Goal: Task Accomplishment & Management: Complete application form

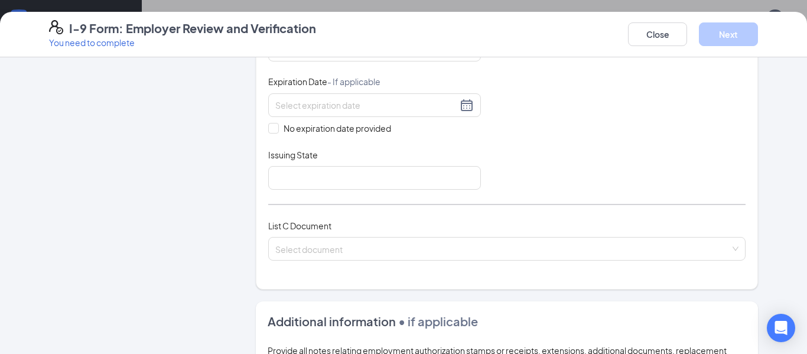
scroll to position [270, 0]
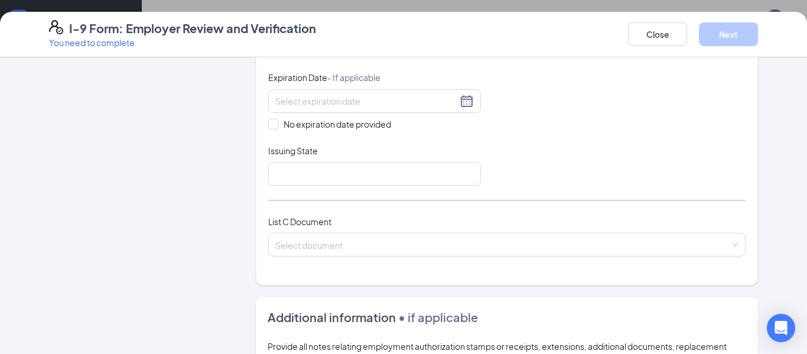
type input "0130613525"
click at [307, 108] on div at bounding box center [374, 101] width 199 height 14
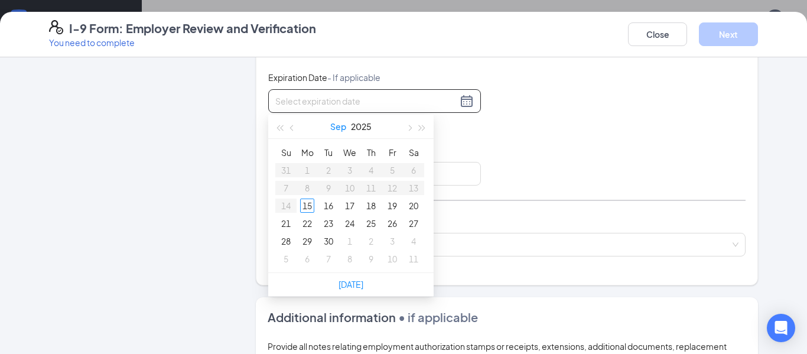
click at [339, 128] on button "Sep" at bounding box center [338, 127] width 16 height 24
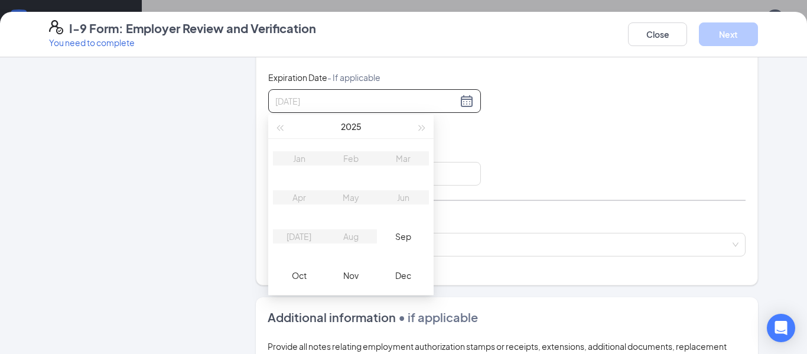
type input "[DATE]"
click at [422, 131] on button "button" at bounding box center [422, 127] width 13 height 24
click at [352, 199] on div "May" at bounding box center [350, 197] width 35 height 14
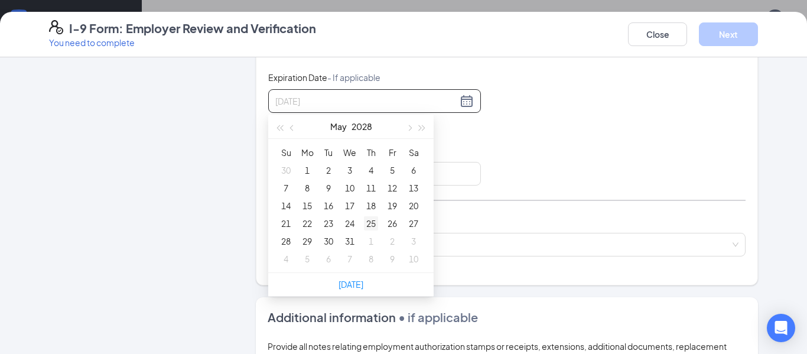
type input "[DATE]"
click at [308, 222] on div "22" at bounding box center [307, 223] width 14 height 14
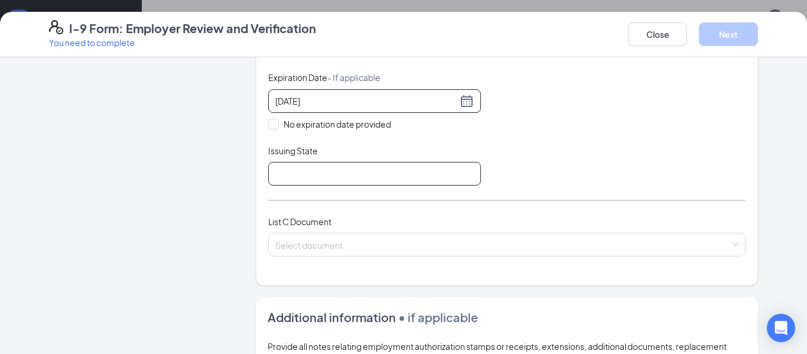
click at [379, 180] on input "Issuing State" at bounding box center [374, 174] width 213 height 24
type input "[US_STATE] BMV"
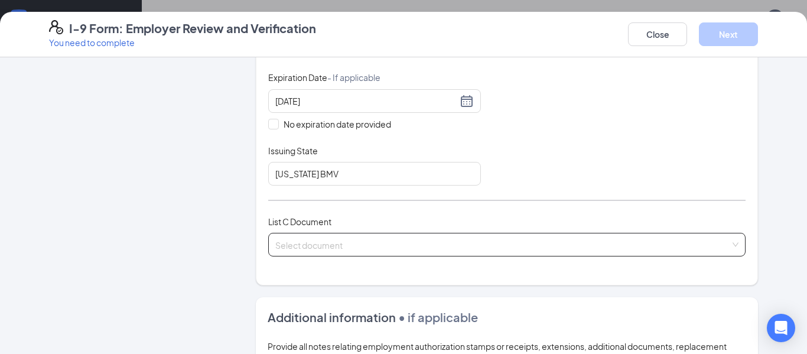
click at [397, 239] on input "search" at bounding box center [502, 242] width 455 height 18
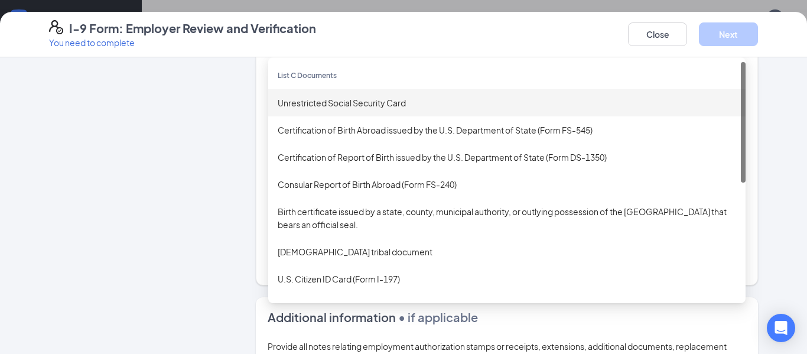
click at [384, 107] on div "Unrestricted Social Security Card" at bounding box center [507, 102] width 459 height 13
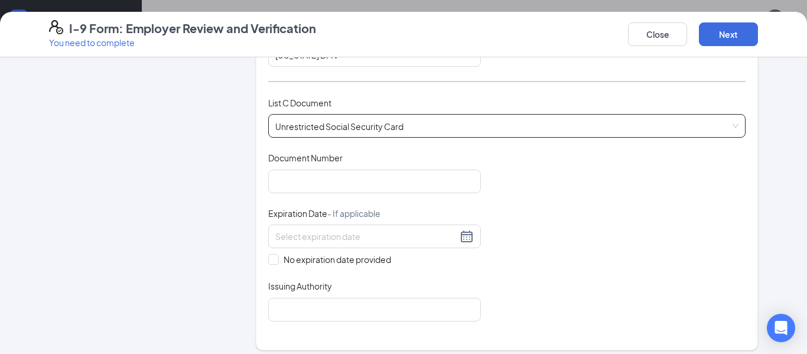
scroll to position [389, 0]
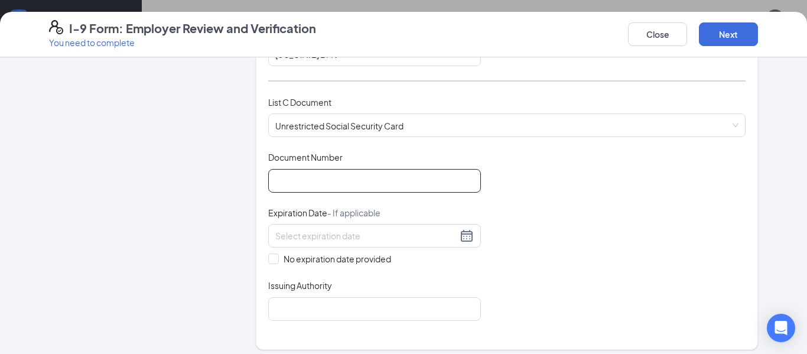
click at [348, 183] on input "Document Number" at bounding box center [374, 181] width 213 height 24
type input "311066506"
click at [356, 261] on span "No expiration date provided" at bounding box center [337, 258] width 117 height 13
click at [277, 261] on input "No expiration date provided" at bounding box center [272, 258] width 8 height 8
checkbox input "true"
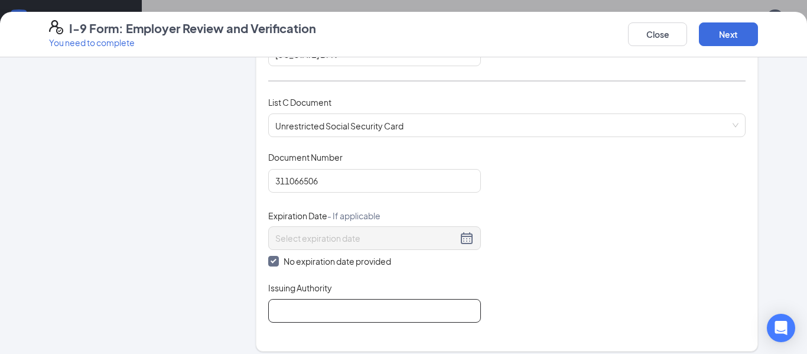
click at [336, 310] on input "Issuing Authority" at bounding box center [374, 311] width 213 height 24
type input "social security adminastration"
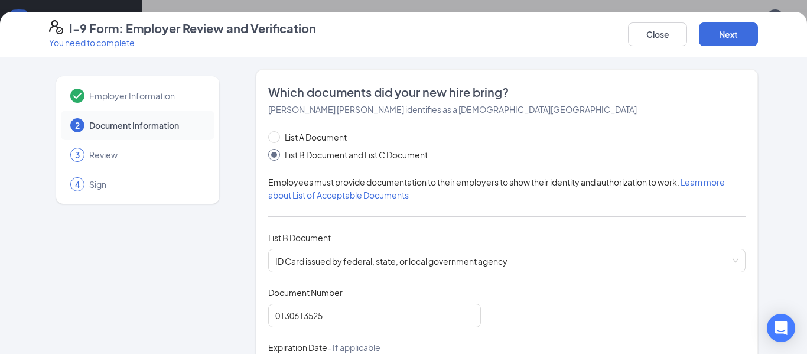
click at [579, 157] on div "List A Document List B Document and List C Document" at bounding box center [506, 146] width 477 height 31
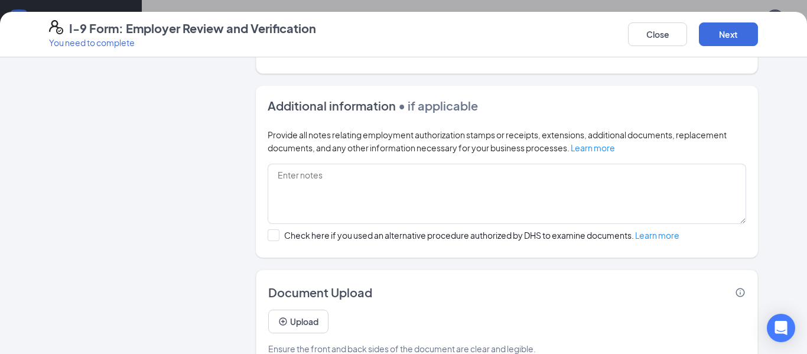
scroll to position [695, 0]
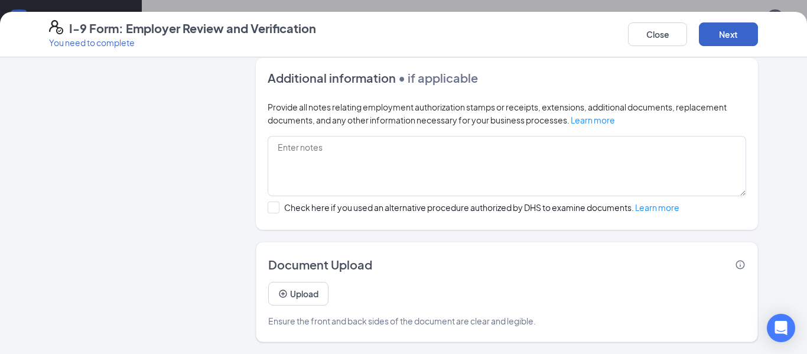
click at [737, 31] on button "Next" at bounding box center [728, 34] width 59 height 24
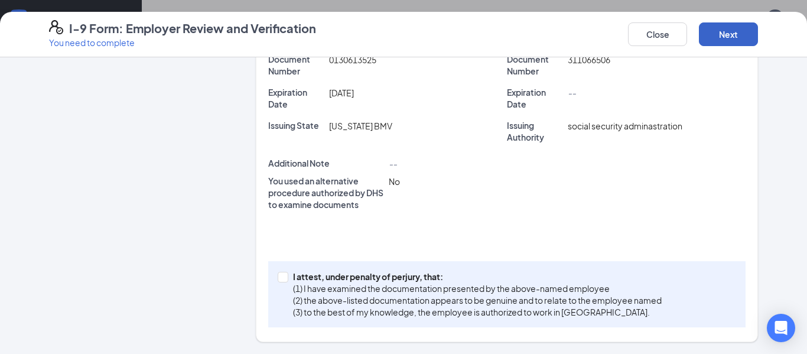
scroll to position [360, 0]
click at [728, 38] on button "Next" at bounding box center [728, 34] width 59 height 24
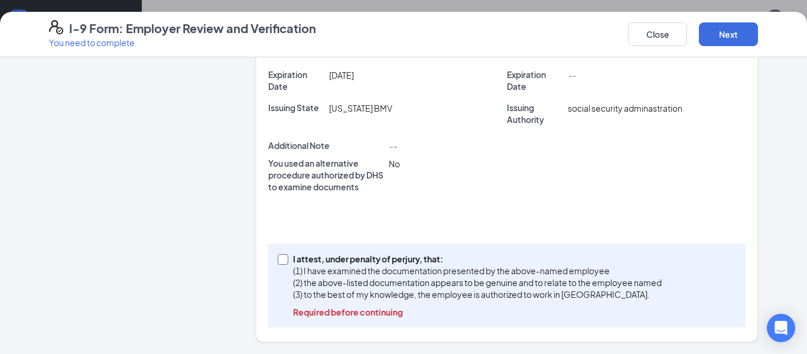
click at [280, 259] on input "I attest, under penalty of [PERSON_NAME], that: (1) I have examined the documen…" at bounding box center [282, 258] width 8 height 8
checkbox input "true"
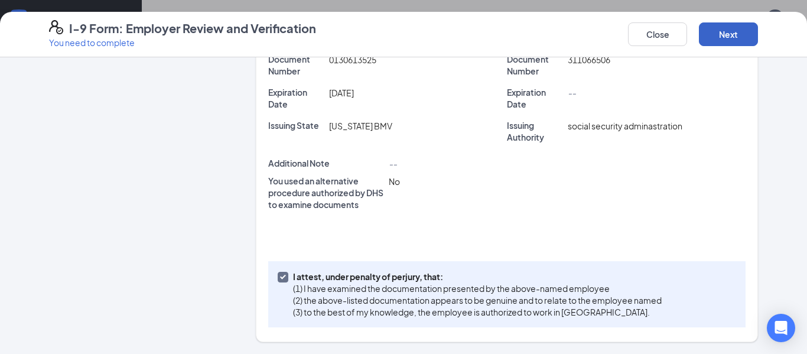
click at [727, 27] on button "Next" at bounding box center [728, 34] width 59 height 24
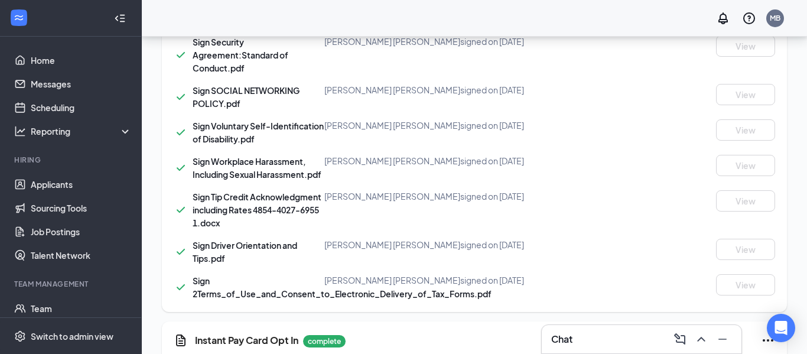
scroll to position [1146, 0]
